Goal: Transaction & Acquisition: Purchase product/service

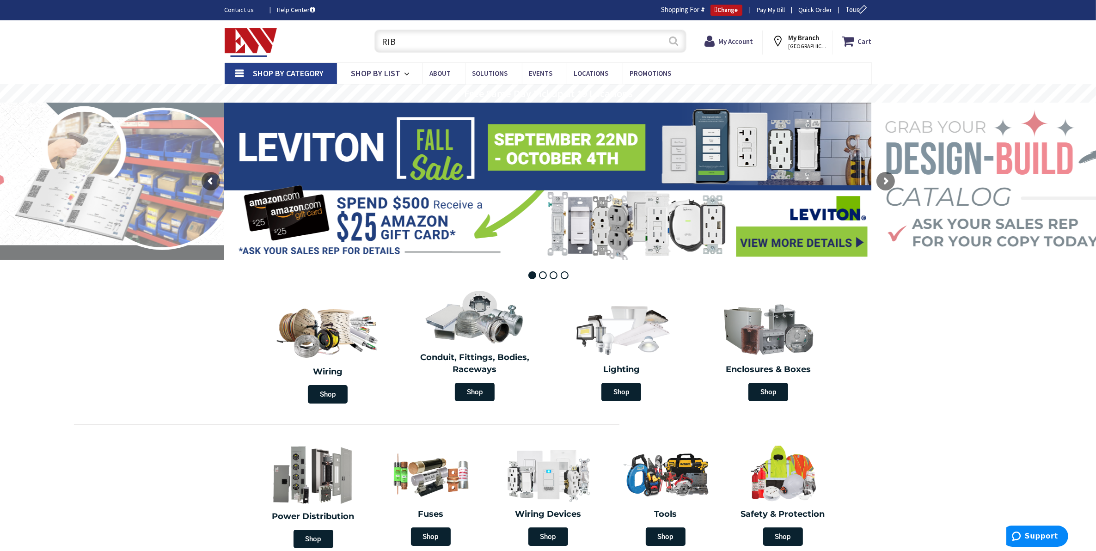
type input "RIB"
click at [676, 37] on button "Search" at bounding box center [674, 41] width 12 height 21
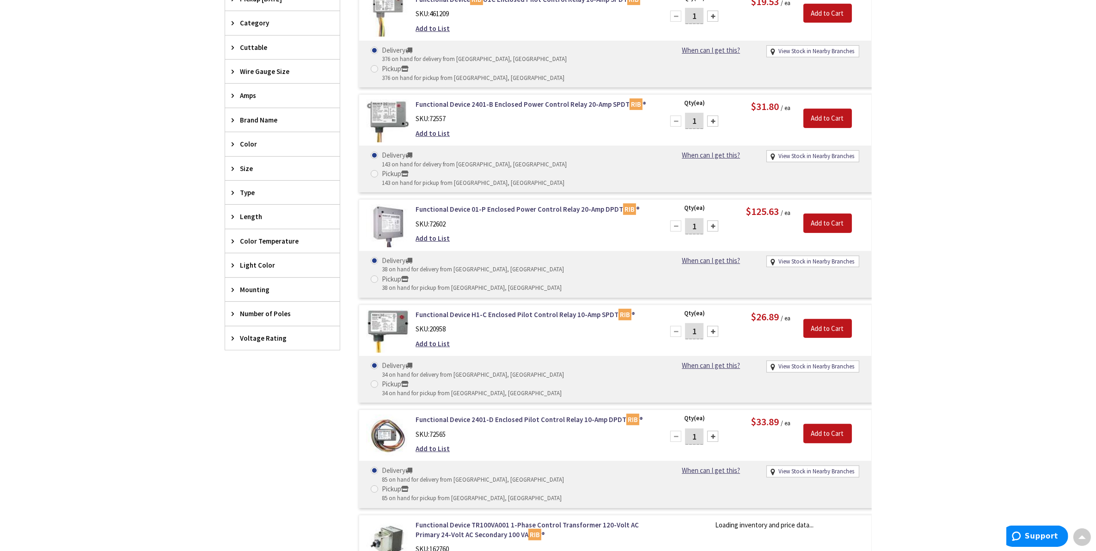
scroll to position [406, 0]
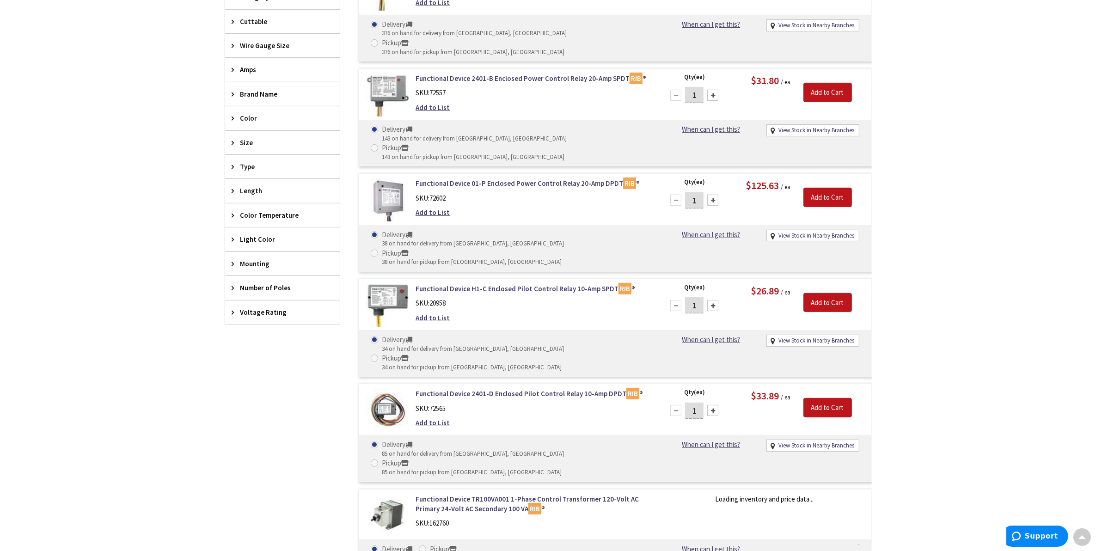
click at [234, 315] on icon at bounding box center [235, 312] width 7 height 7
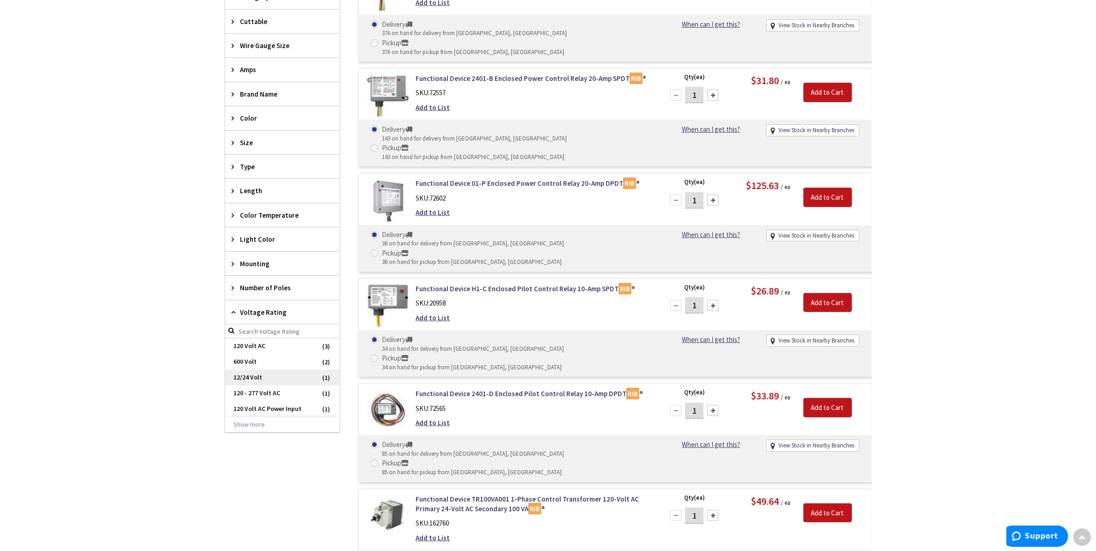
click at [246, 379] on span "12/24 Volt" at bounding box center [282, 378] width 115 height 16
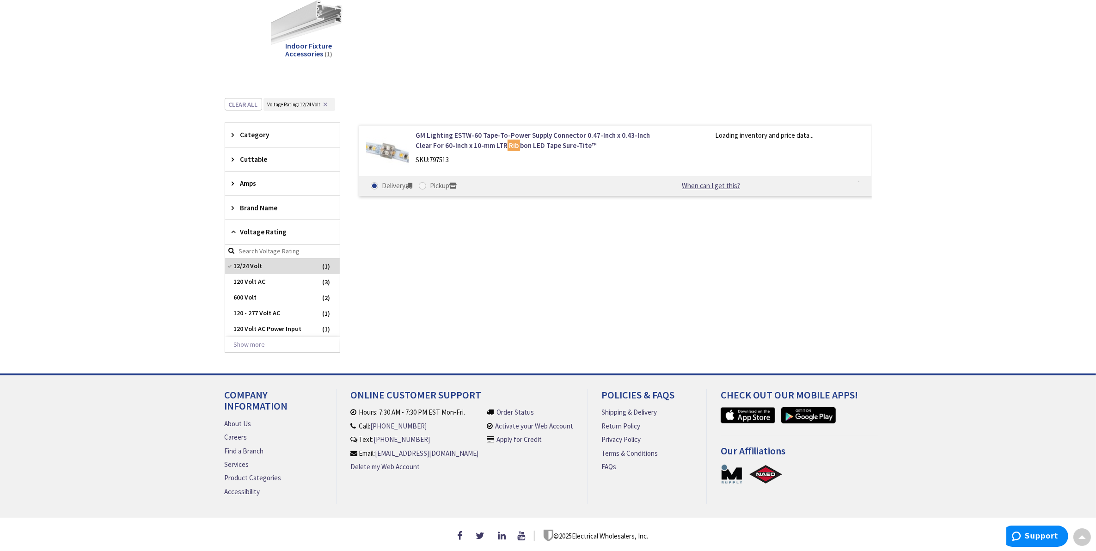
scroll to position [163, 0]
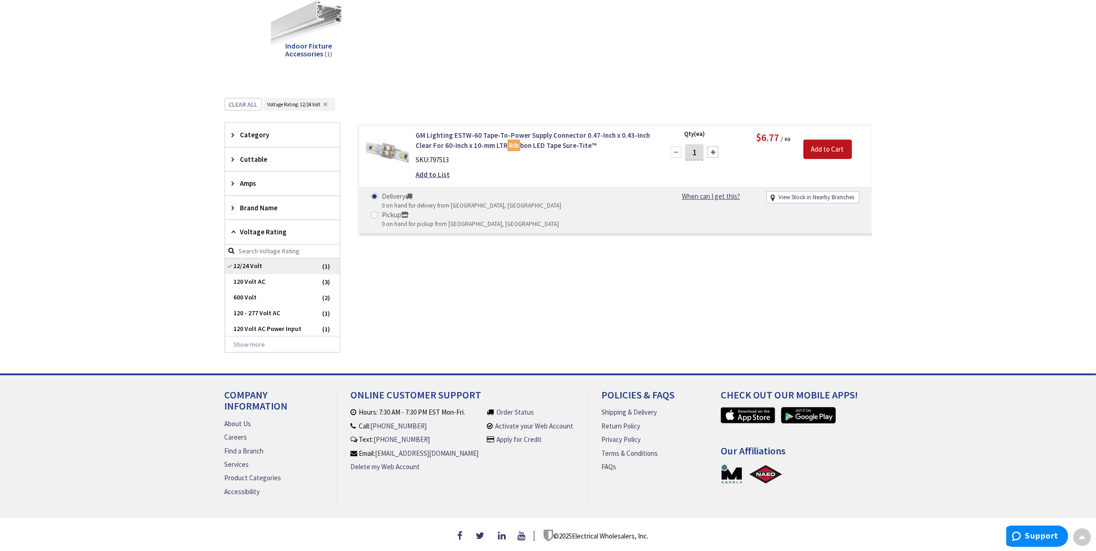
click at [230, 262] on span "12/24 Volt" at bounding box center [282, 266] width 115 height 16
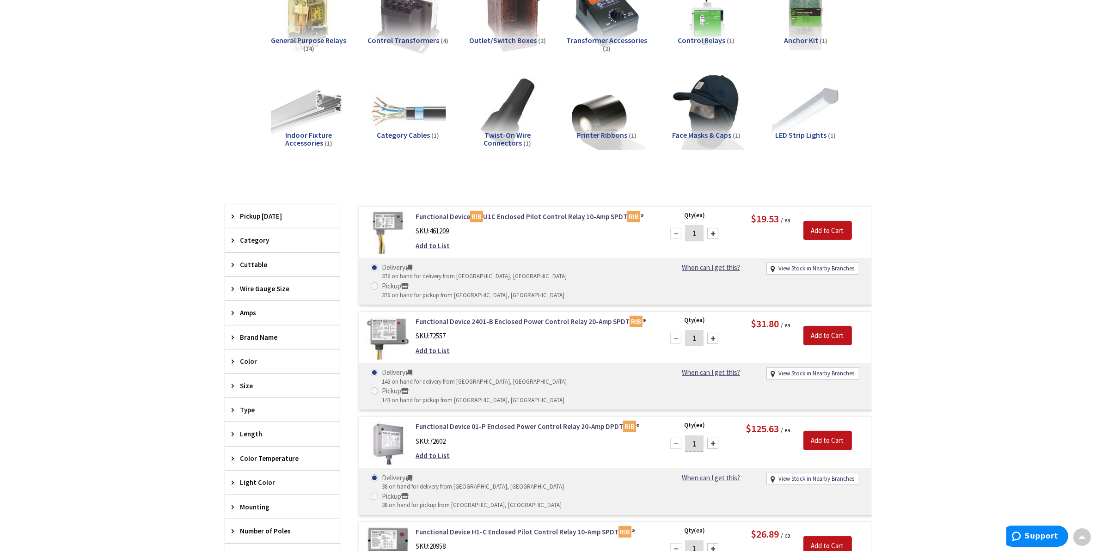
scroll to position [406, 0]
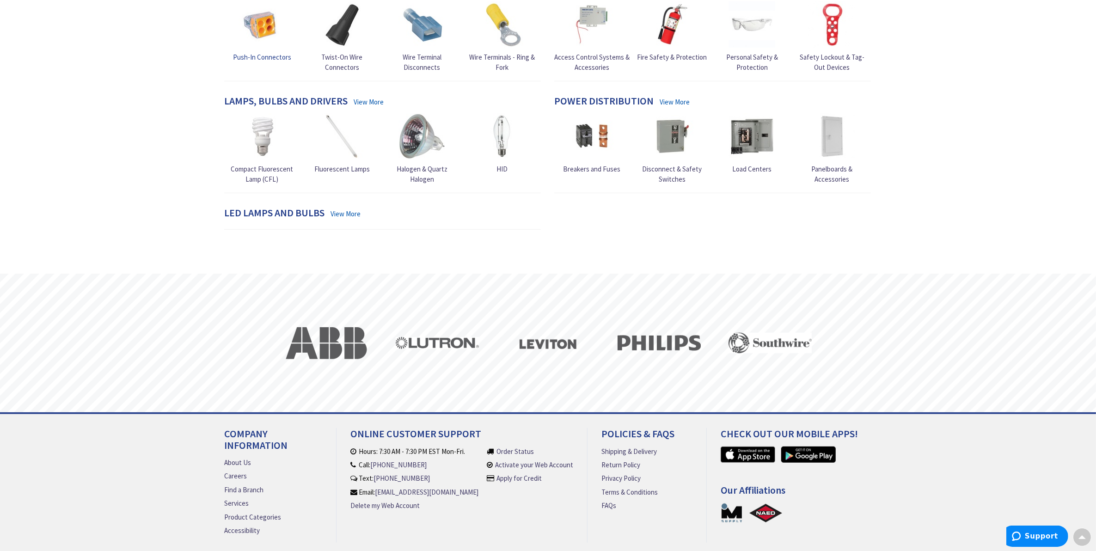
scroll to position [676, 0]
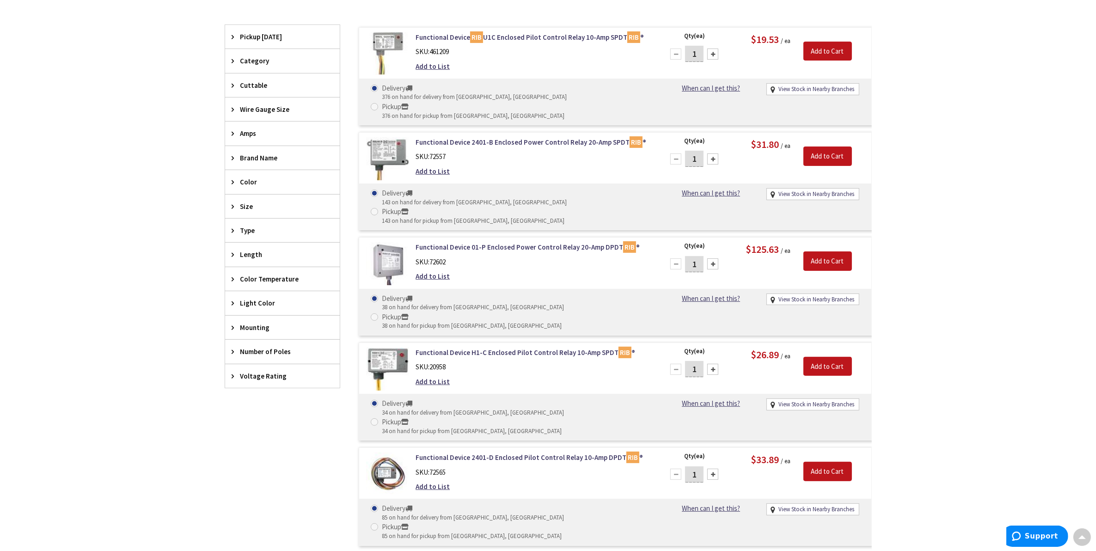
scroll to position [348, 0]
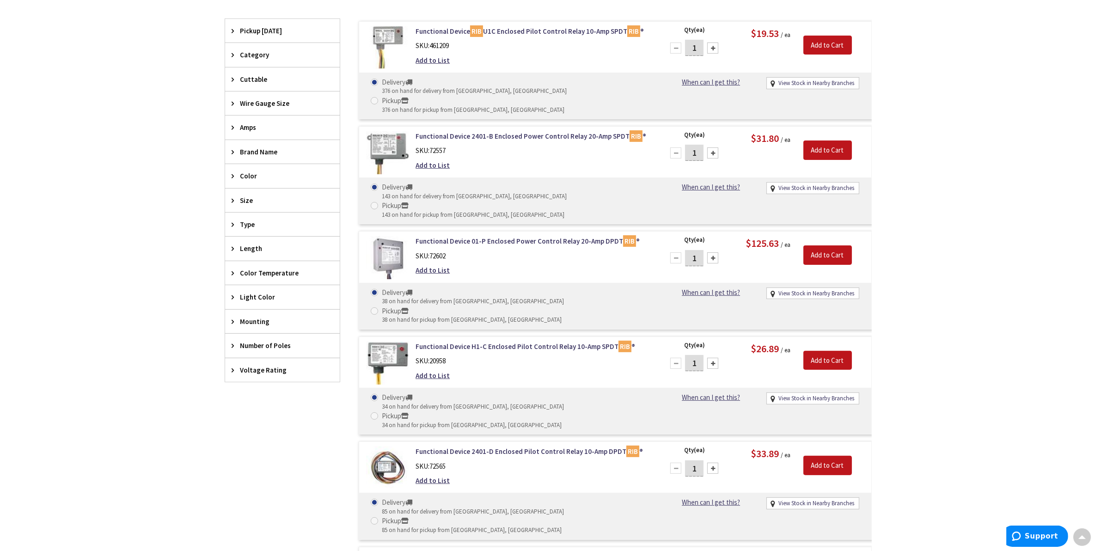
click at [232, 348] on icon at bounding box center [235, 345] width 7 height 7
click at [246, 382] on span "1" at bounding box center [282, 380] width 115 height 16
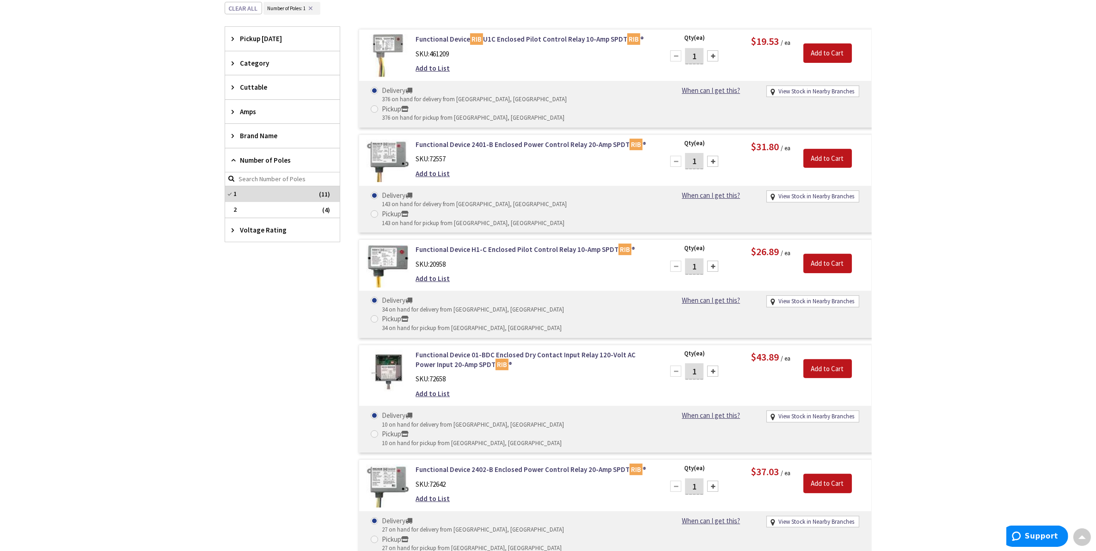
click at [230, 138] on div "Brand Name" at bounding box center [282, 136] width 115 height 24
click at [199, 200] on div "Skip to Content Toggle Nav Search Cart My Cart Close" at bounding box center [548, 546] width 1096 height 1559
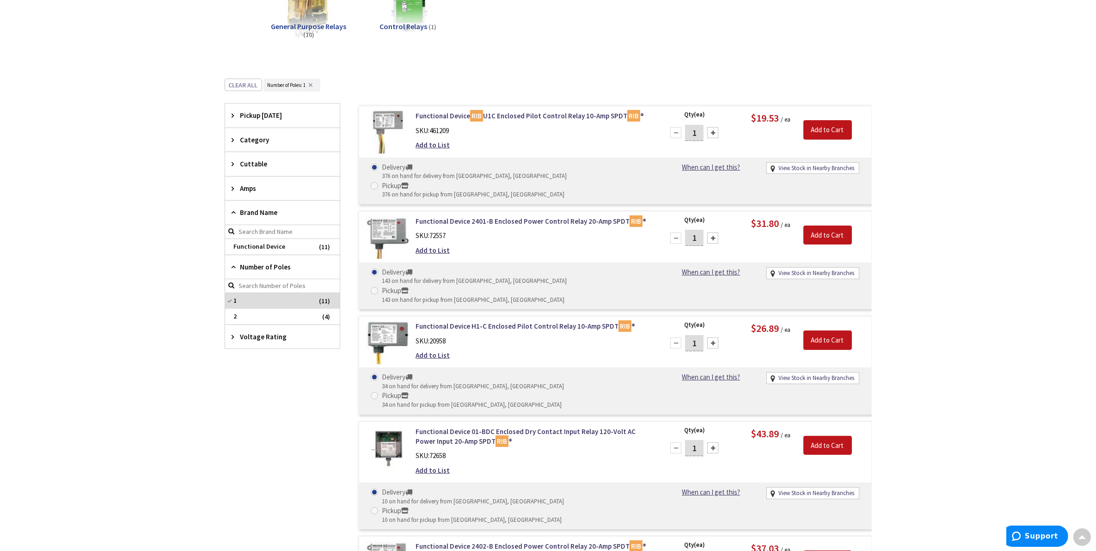
scroll to position [138, 0]
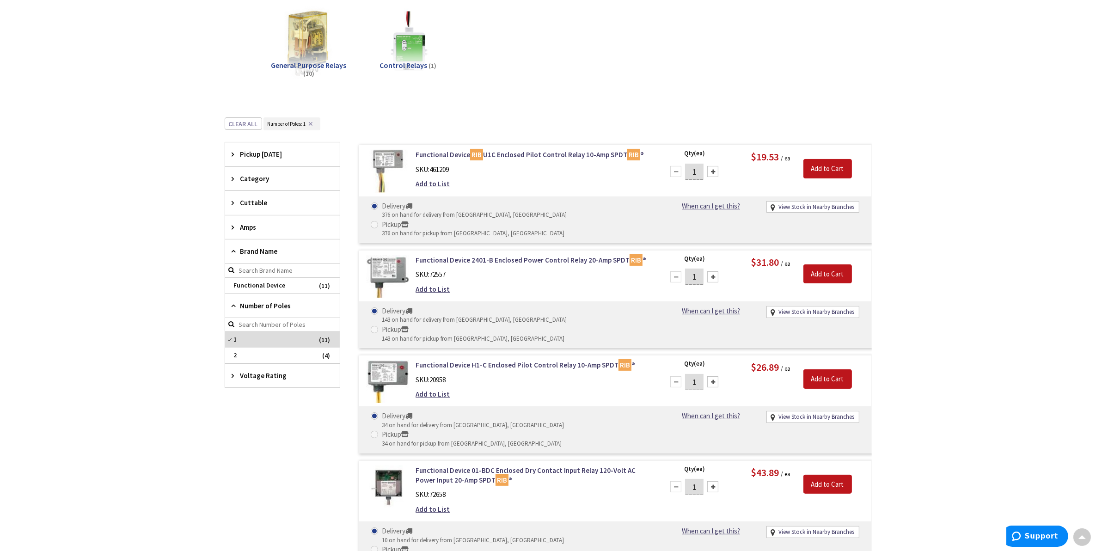
click at [232, 229] on icon at bounding box center [235, 227] width 7 height 7
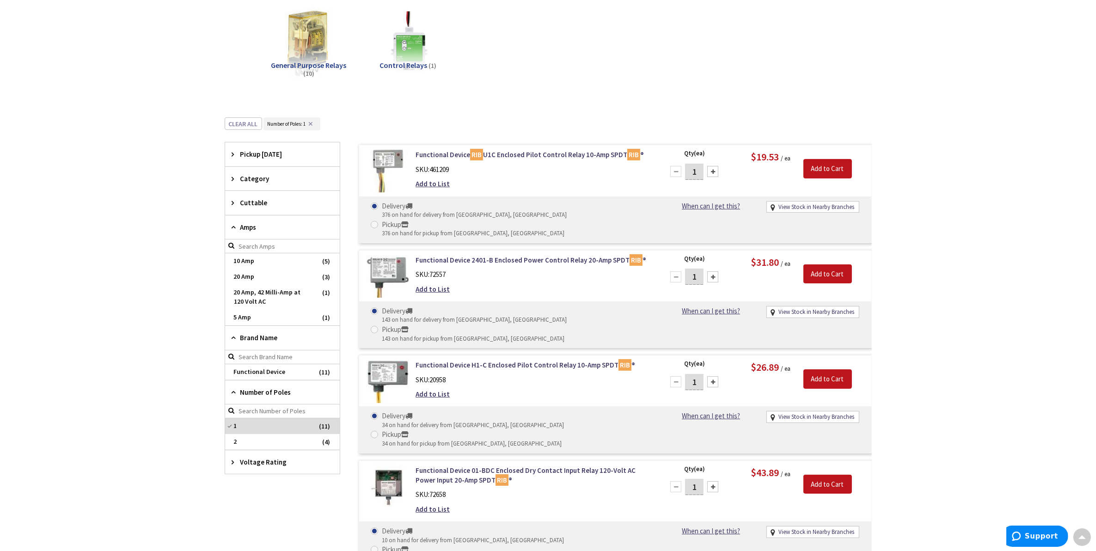
drag, startPoint x: 452, startPoint y: 325, endPoint x: 584, endPoint y: 265, distance: 144.8
click at [584, 265] on div "Functional Device 2401-B Enclosed Power Control Relay 20-Amp SPDT RIB ® SKU: 72…" at bounding box center [533, 276] width 249 height 43
drag, startPoint x: 435, startPoint y: 153, endPoint x: 564, endPoint y: 248, distance: 160.7
click at [609, 270] on div "SKU: 72557" at bounding box center [533, 275] width 235 height 10
drag, startPoint x: 527, startPoint y: 244, endPoint x: 500, endPoint y: 255, distance: 29.6
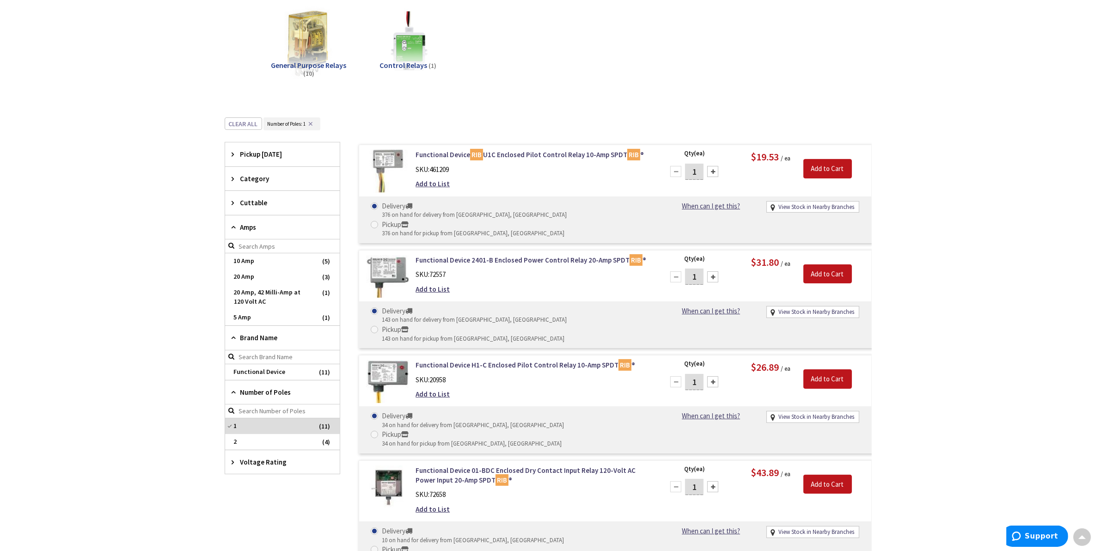
click at [500, 270] on div "SKU: 72557" at bounding box center [533, 275] width 235 height 10
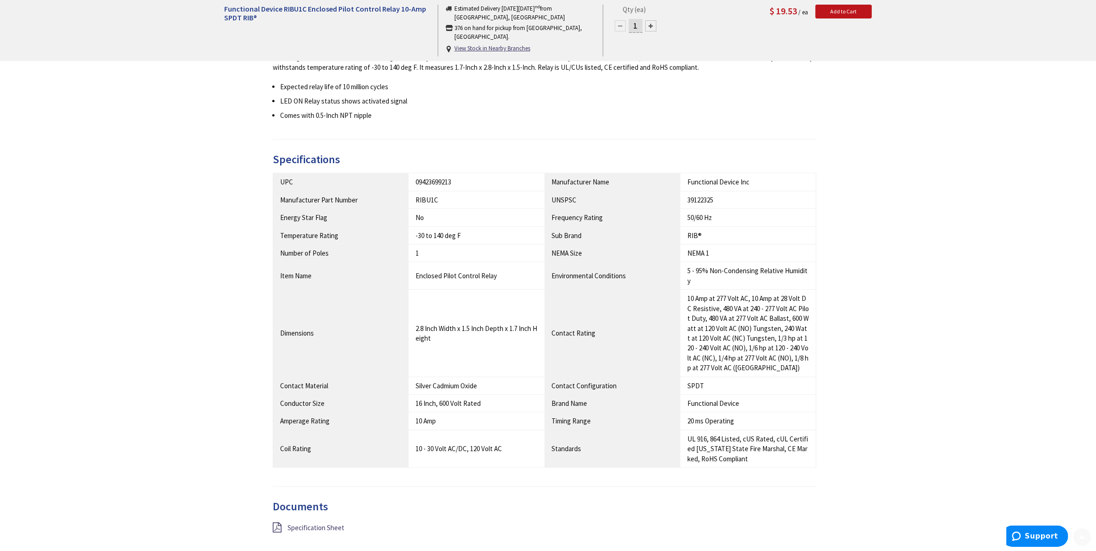
scroll to position [464, 0]
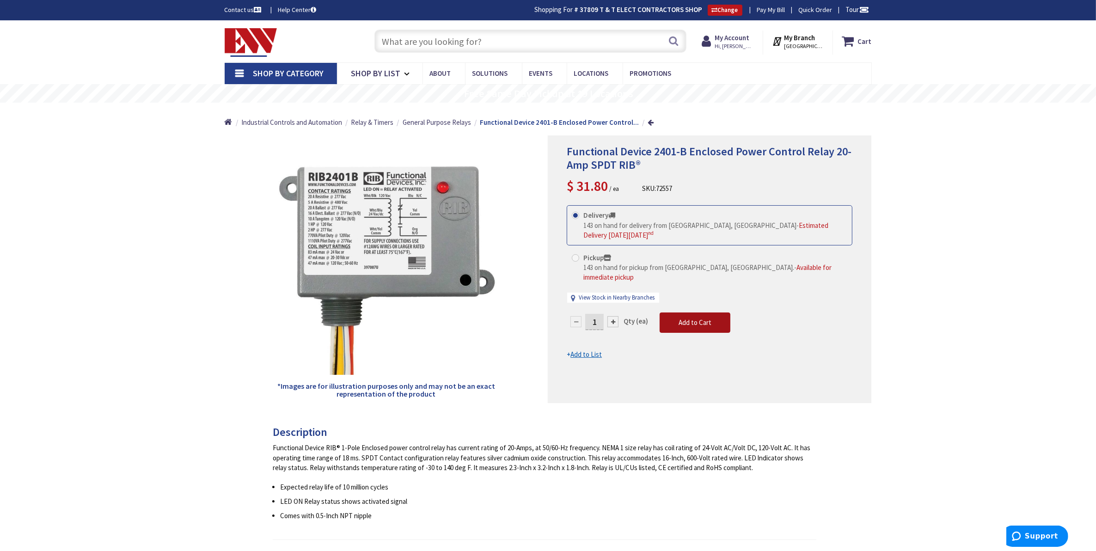
click at [692, 318] on span "Add to Cart" at bounding box center [695, 322] width 33 height 9
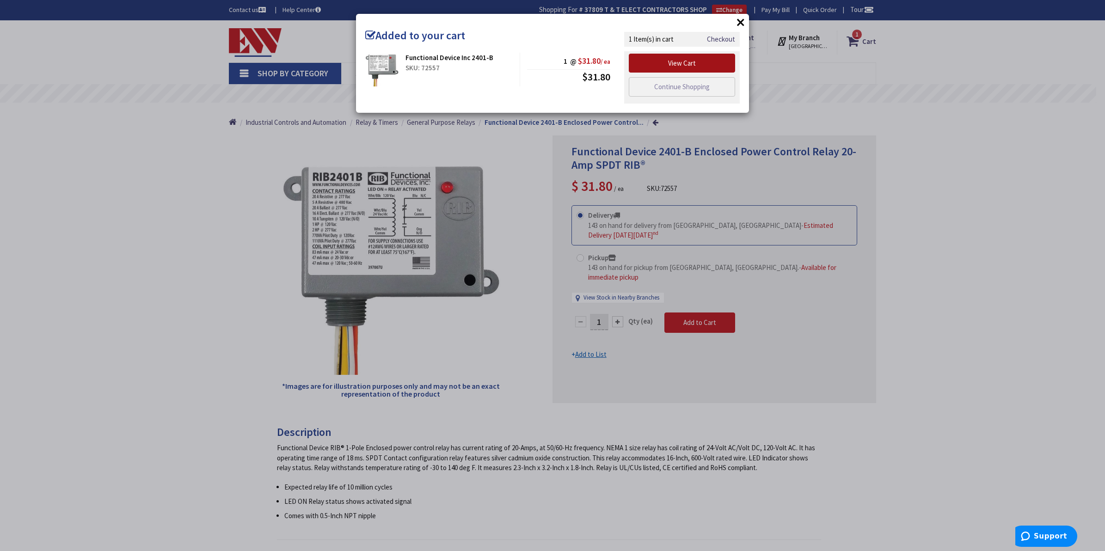
click at [660, 63] on link "View Cart" at bounding box center [682, 63] width 106 height 19
click at [649, 62] on link "View Cart" at bounding box center [682, 63] width 106 height 19
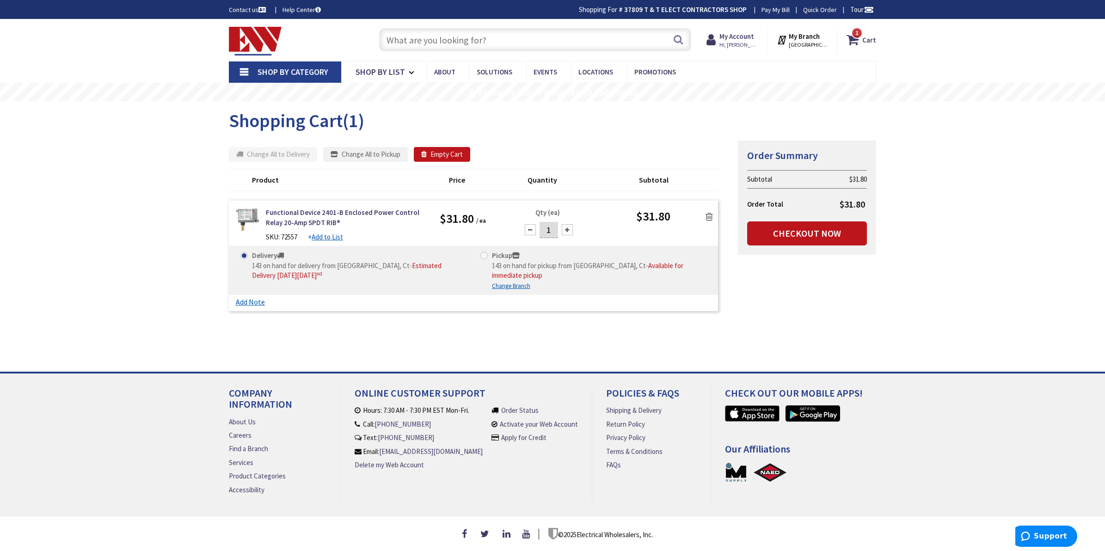
click at [484, 258] on span at bounding box center [483, 255] width 7 height 7
click at [484, 258] on input "Pickup 143 on hand for pickup from Middletown, Ct - Available for immediate pic…" at bounding box center [486, 255] width 6 height 6
radio input "true"
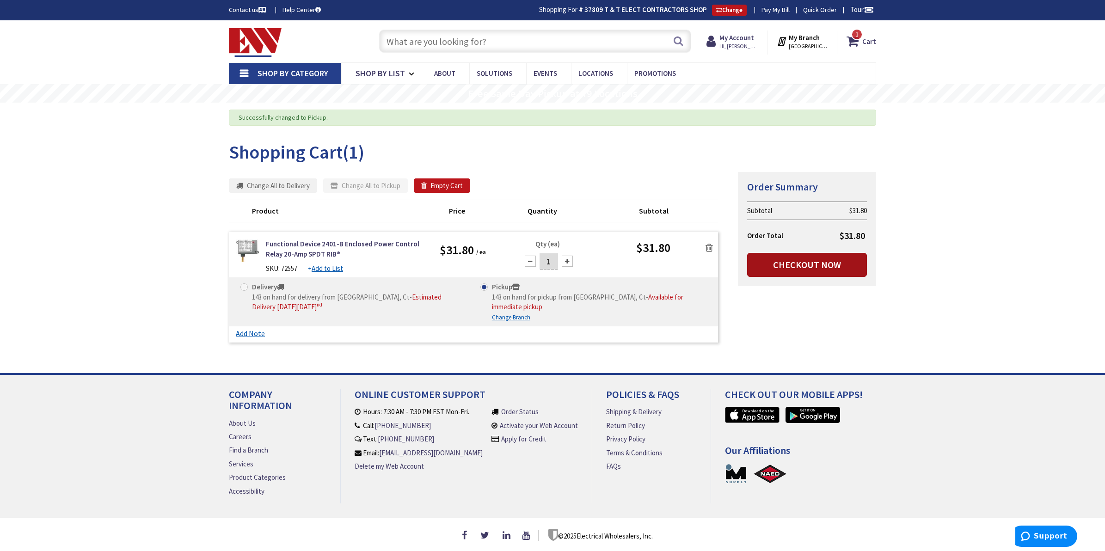
click at [766, 264] on link "Checkout Now" at bounding box center [807, 265] width 120 height 24
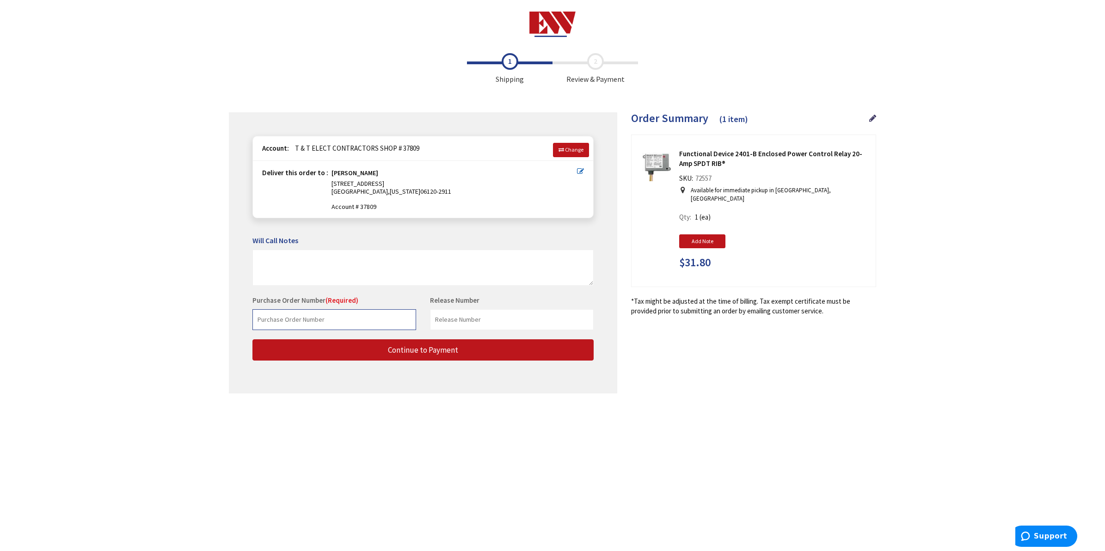
click at [294, 320] on input "text" at bounding box center [334, 319] width 164 height 21
click at [296, 316] on input "text" at bounding box center [334, 319] width 164 height 21
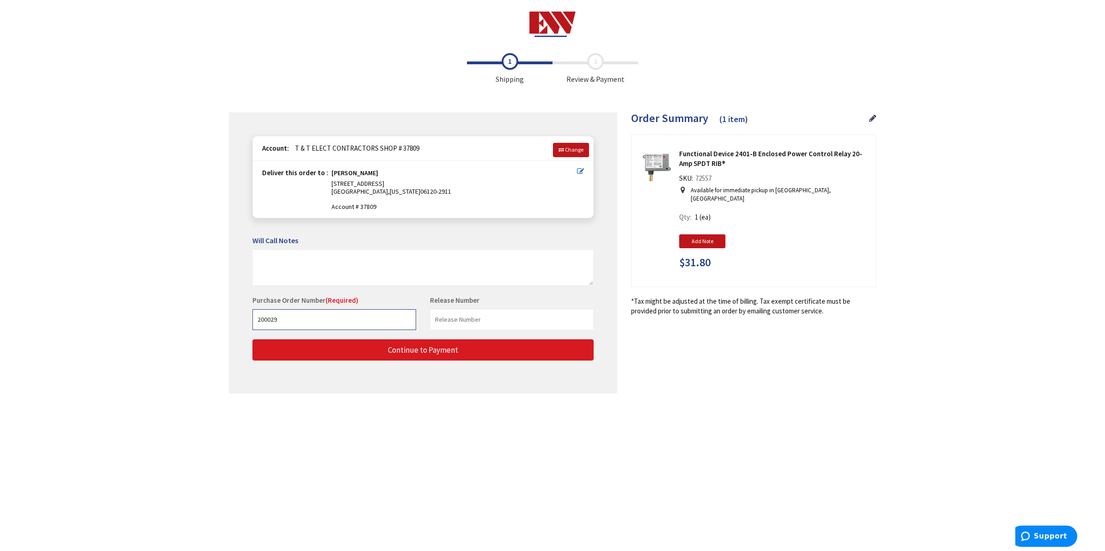
type input "200029"
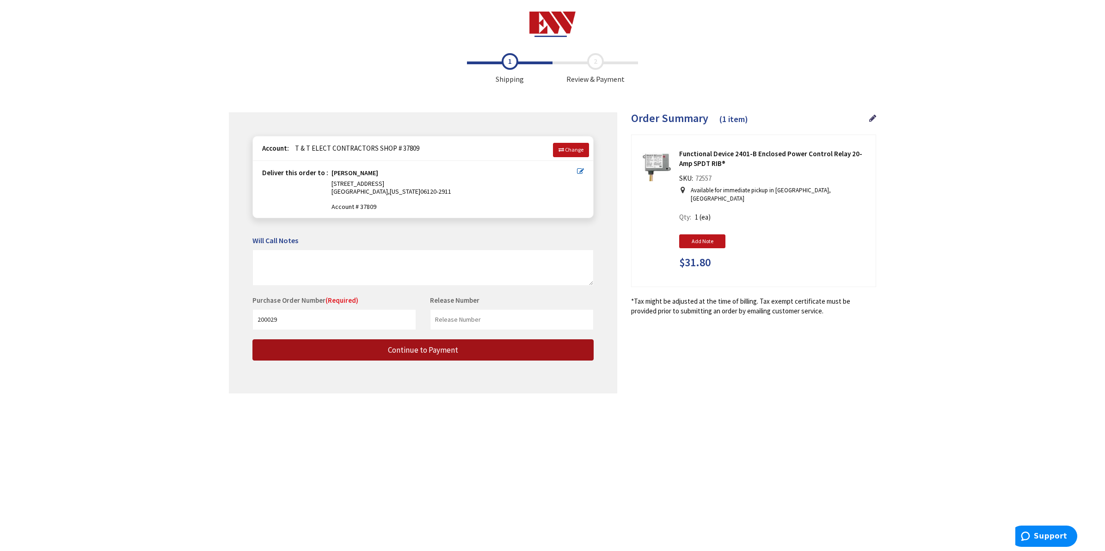
click at [450, 344] on button "Continue to Payment" at bounding box center [422, 350] width 341 height 22
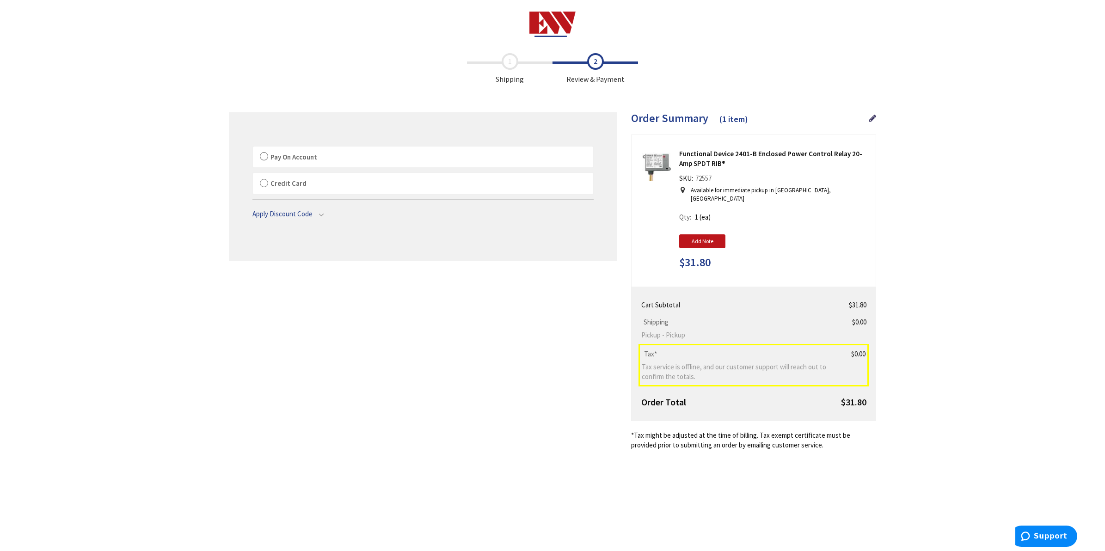
click at [267, 155] on label "Pay On Account" at bounding box center [423, 157] width 340 height 21
click at [253, 148] on input "Pay On Account" at bounding box center [253, 148] width 0 height 0
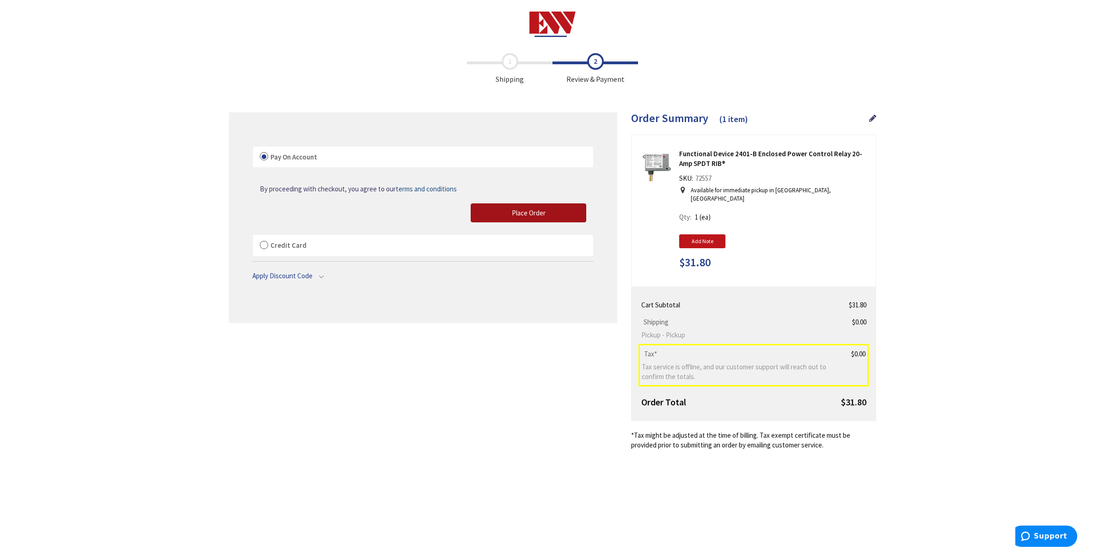
click at [518, 213] on span "Place Order" at bounding box center [529, 213] width 34 height 9
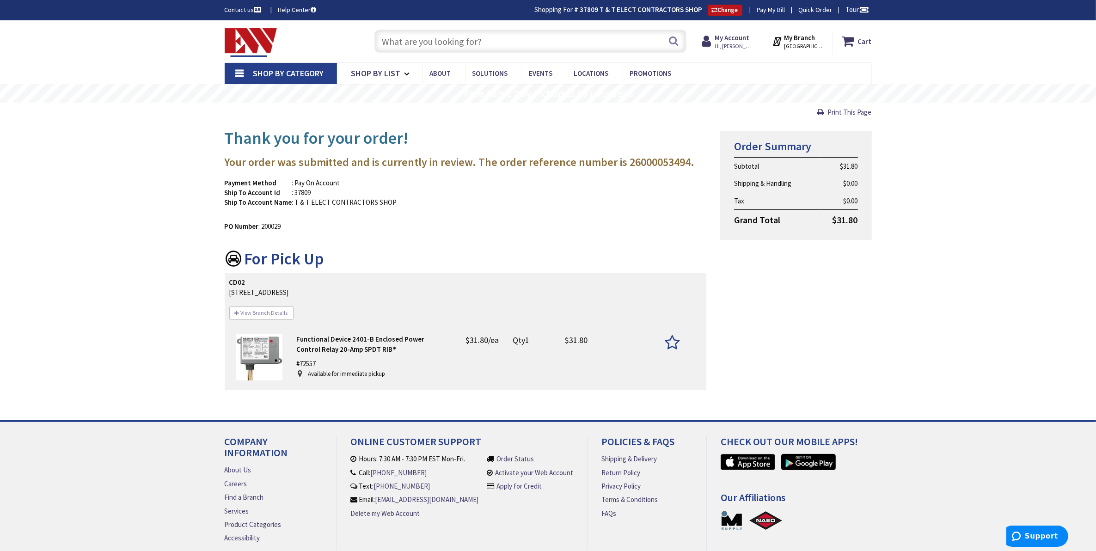
click at [61, 318] on div "Skip to Content Toggle Nav Search Cart My Cart Close" at bounding box center [548, 309] width 1096 height 578
click at [984, 246] on div "Skip to Content Toggle Nav Search Cart My Cart Close" at bounding box center [548, 309] width 1096 height 578
click at [844, 111] on span "Print This Page" at bounding box center [850, 112] width 44 height 9
